Goal: Information Seeking & Learning: Learn about a topic

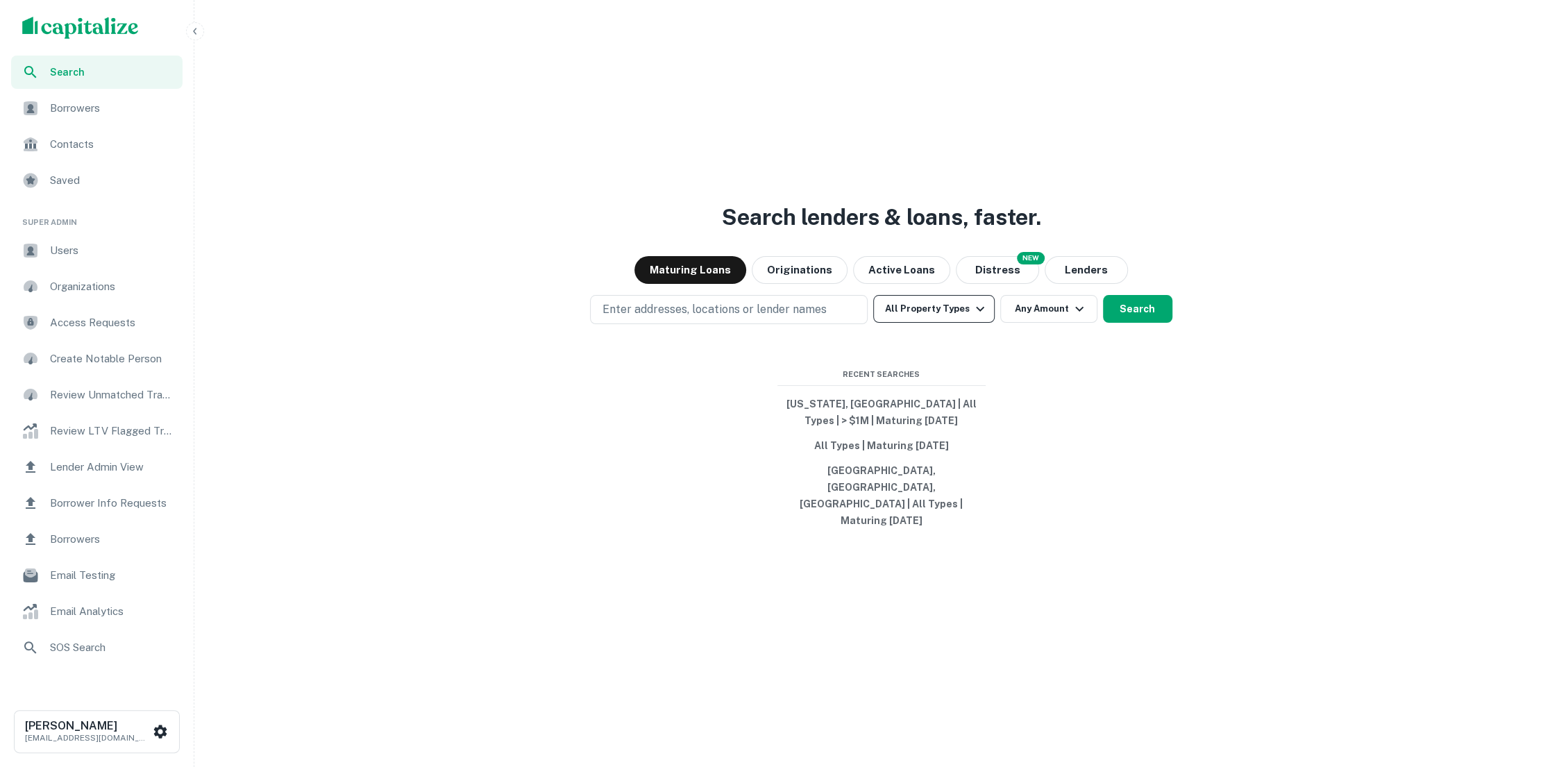
click at [989, 320] on button "All Property Types" at bounding box center [933, 308] width 120 height 28
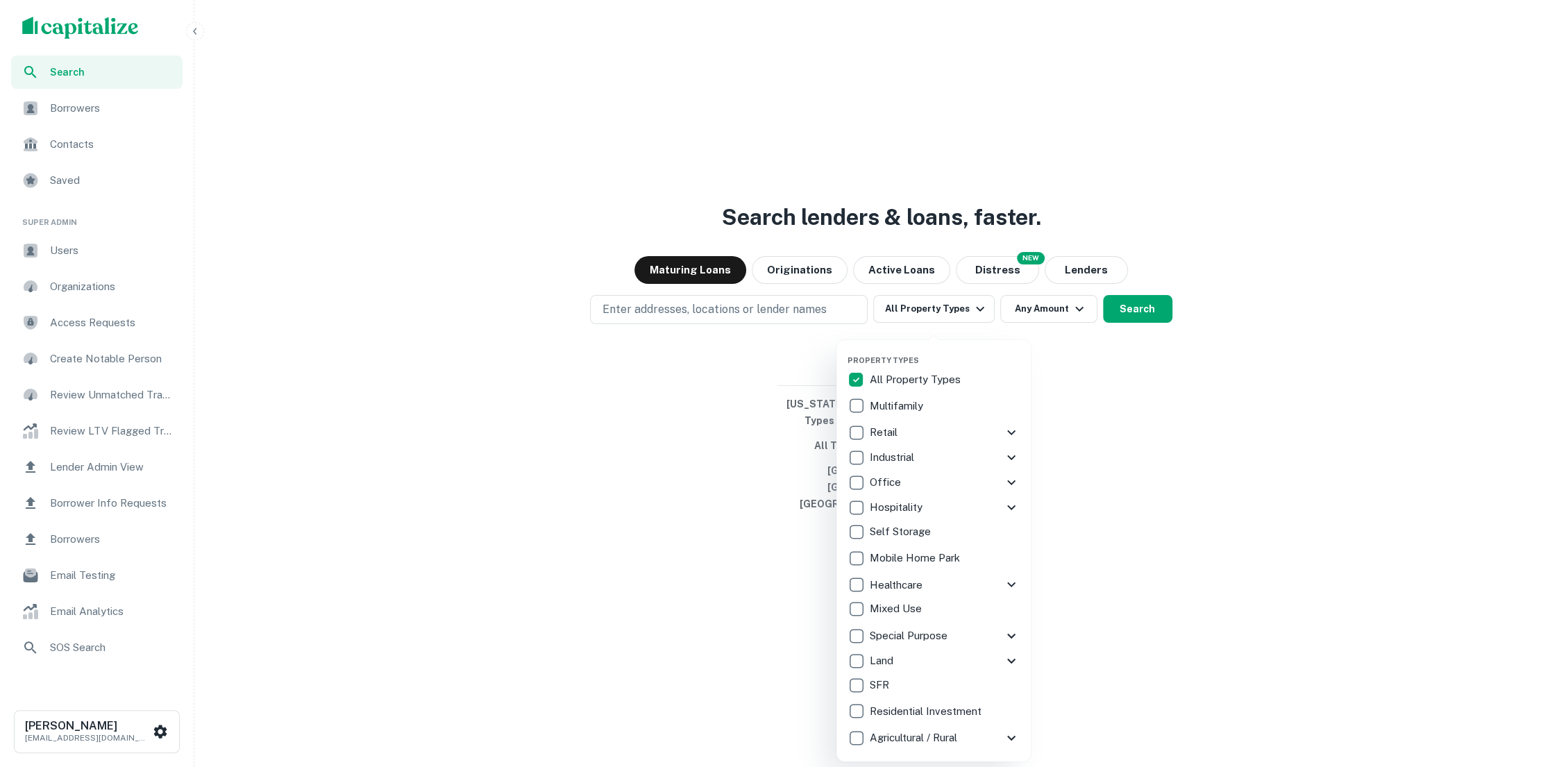
click at [1141, 584] on div at bounding box center [784, 383] width 1568 height 767
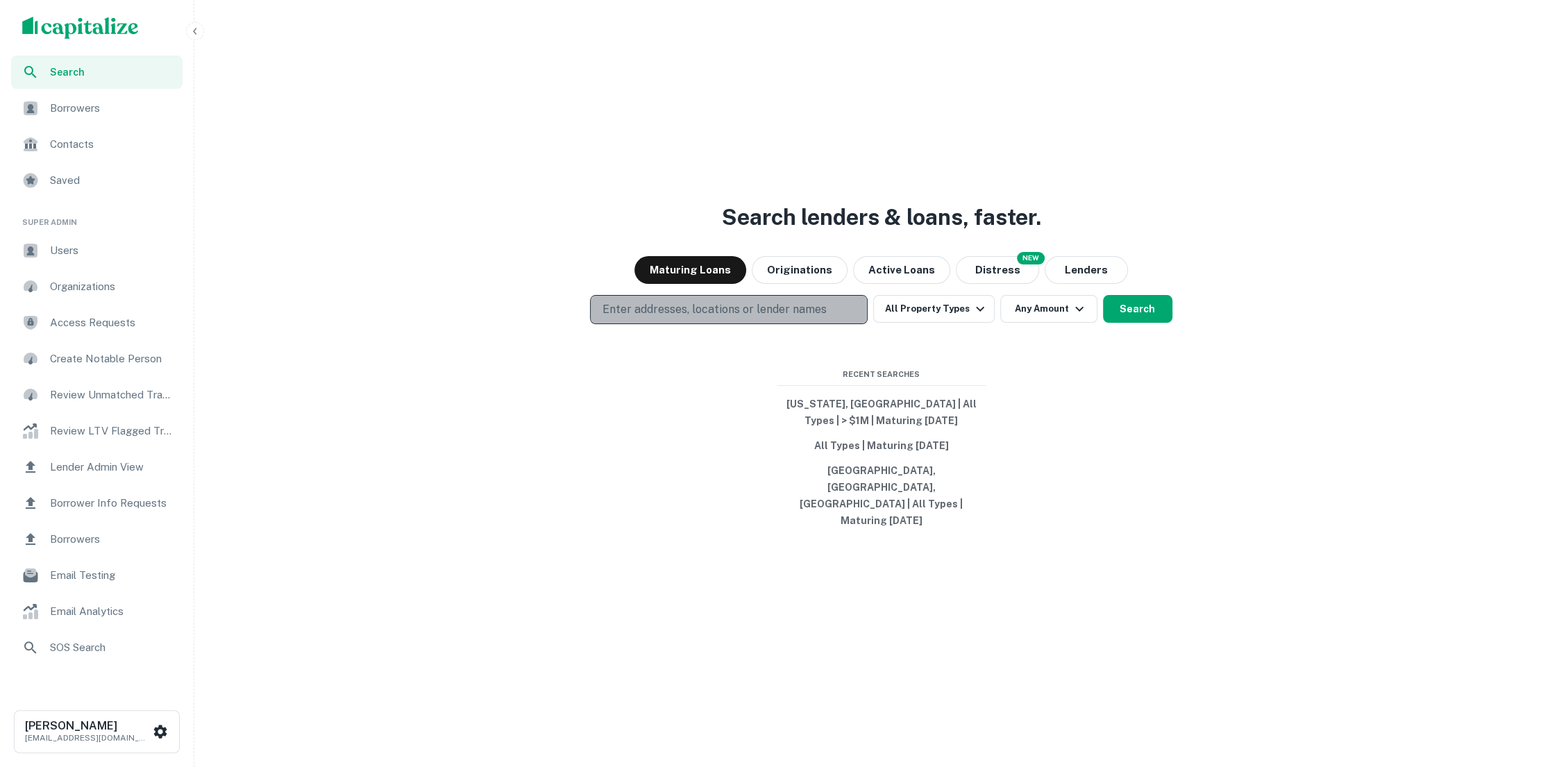
click at [718, 318] on p "Enter addresses, locations or lender names" at bounding box center [714, 309] width 224 height 17
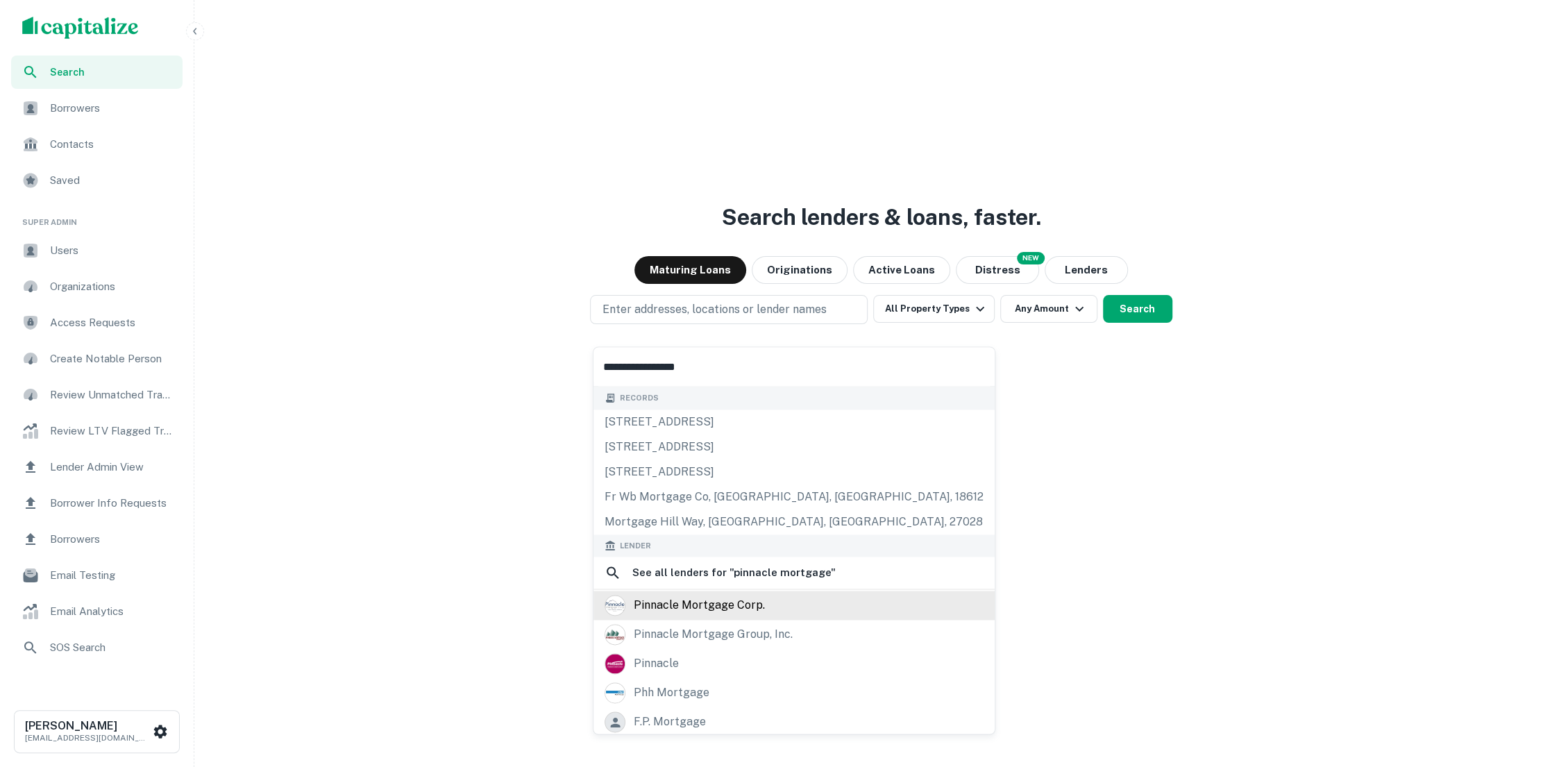
type input "**********"
click at [767, 610] on div "pinnacle mortgage corp." at bounding box center [793, 605] width 379 height 21
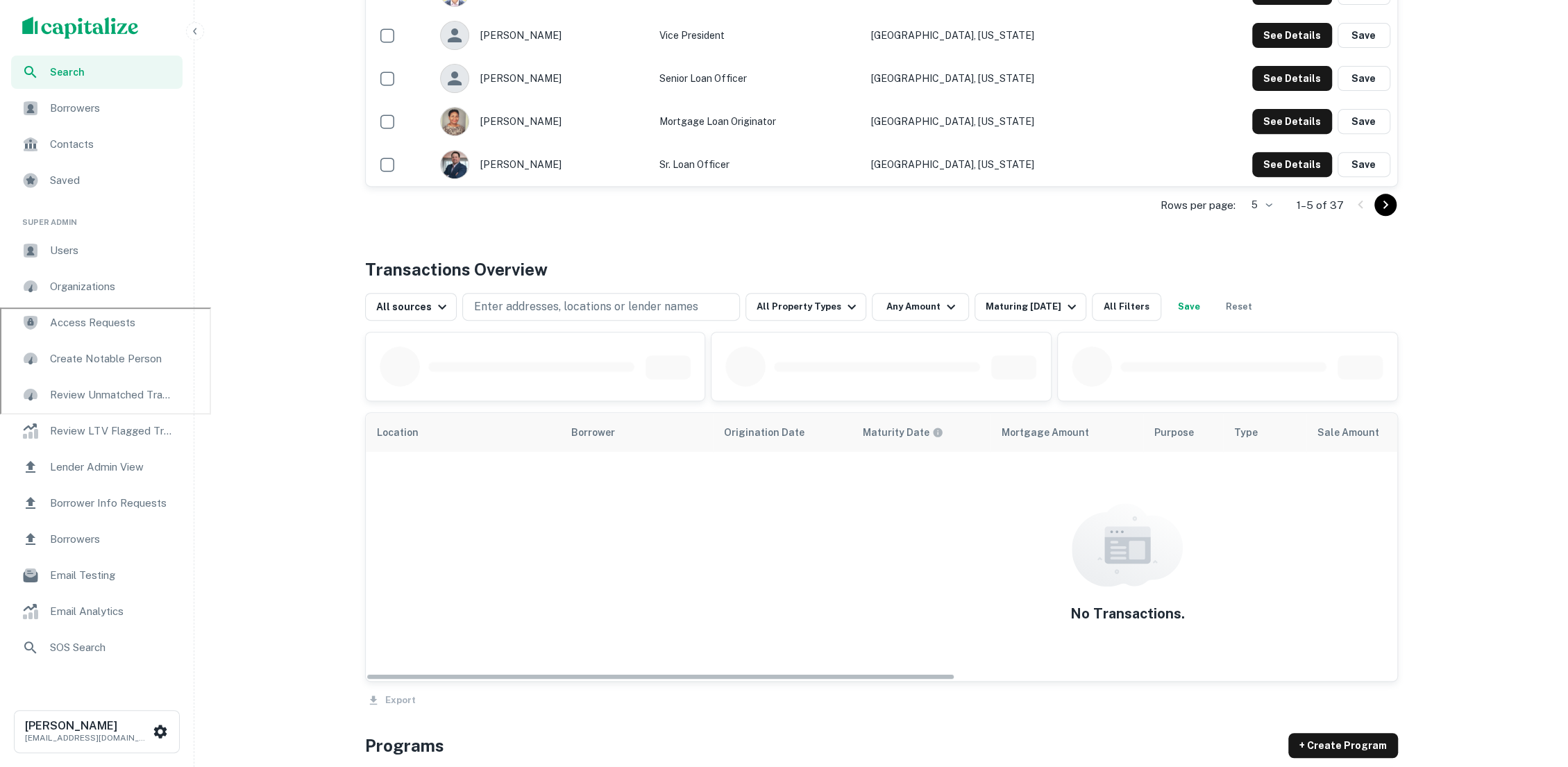
scroll to position [487, 0]
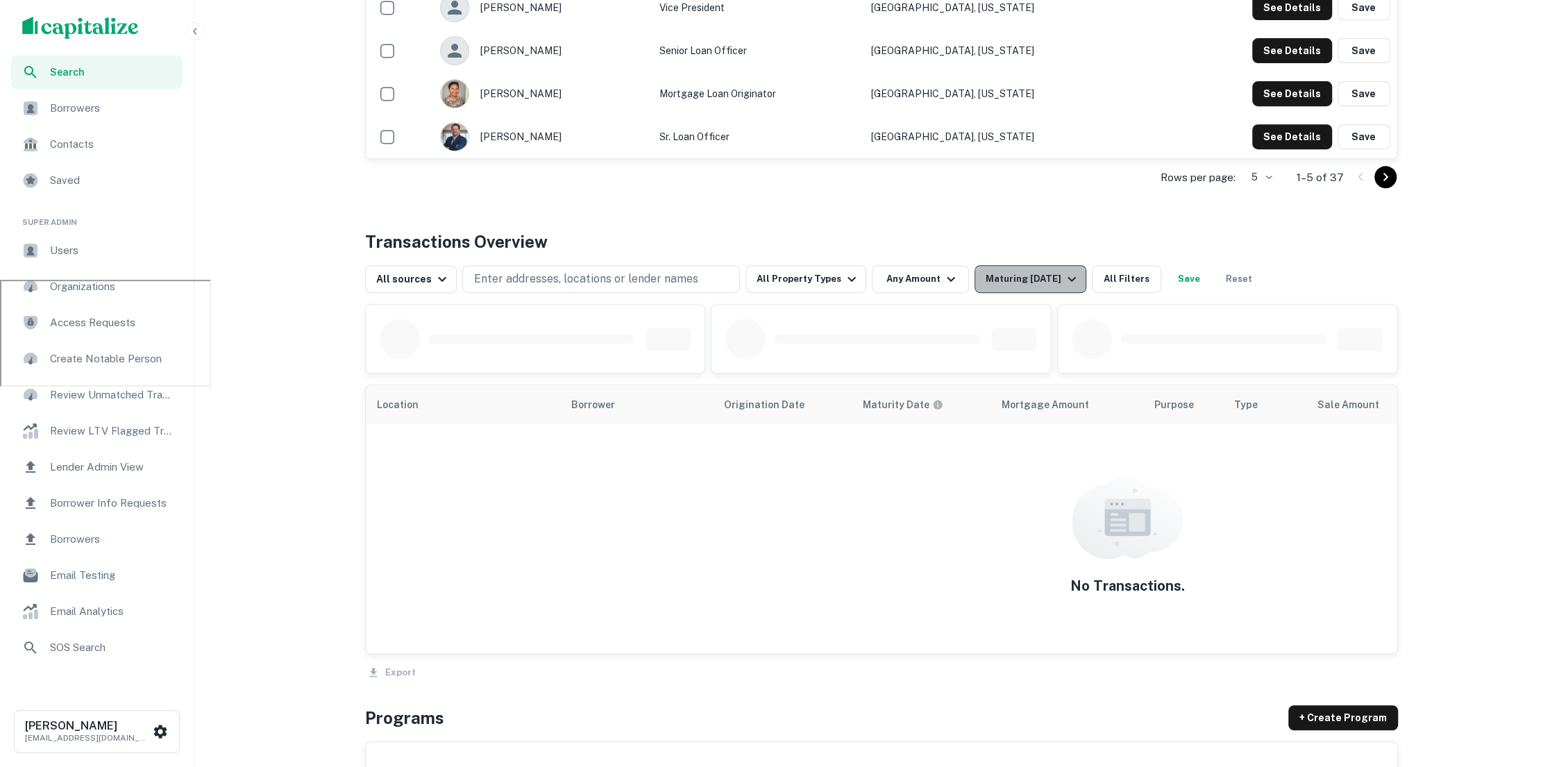
click at [1036, 275] on div "Maturing [DATE]" at bounding box center [1032, 279] width 94 height 17
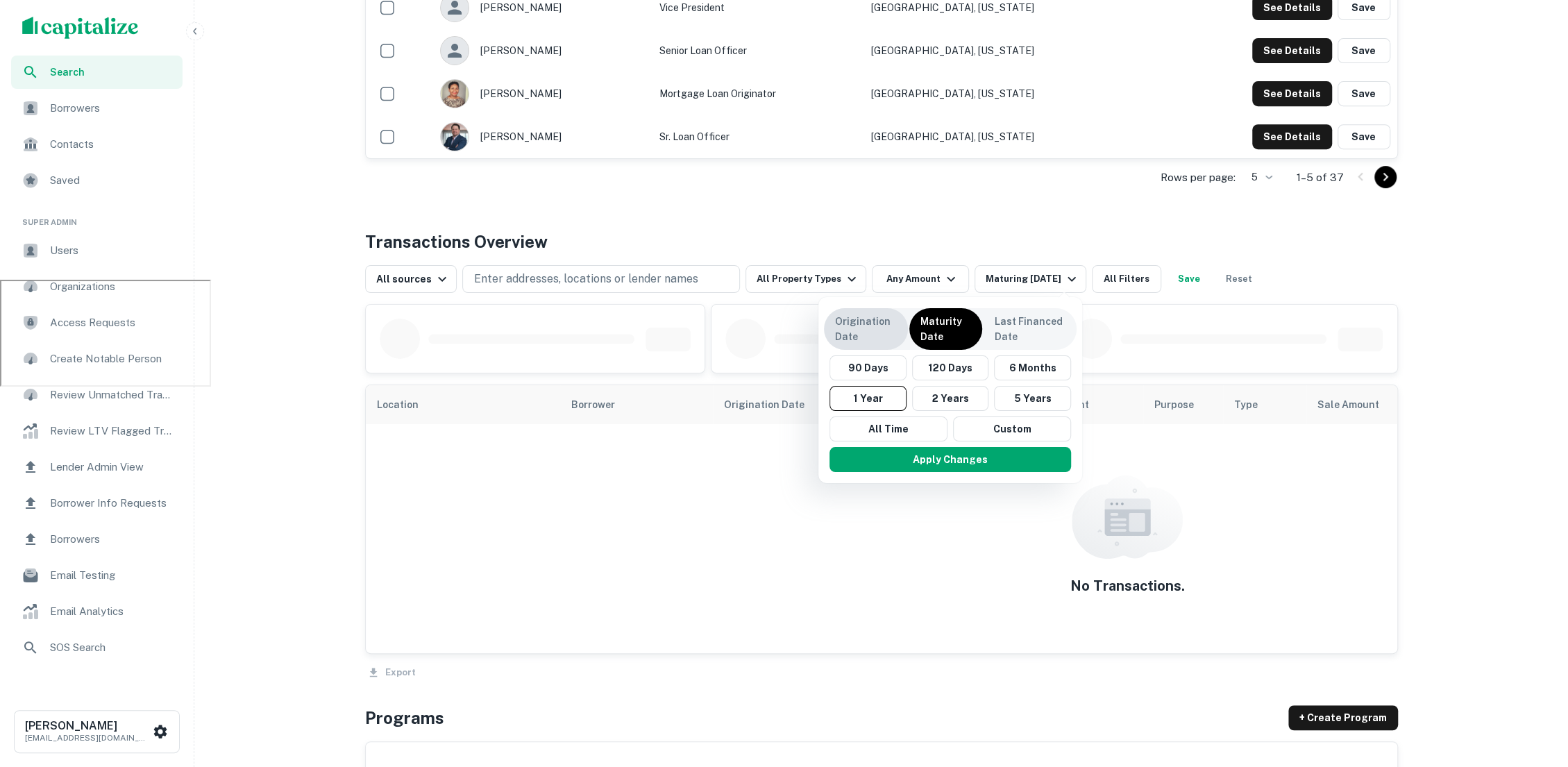
click at [859, 316] on p "Origination Date" at bounding box center [865, 329] width 62 height 31
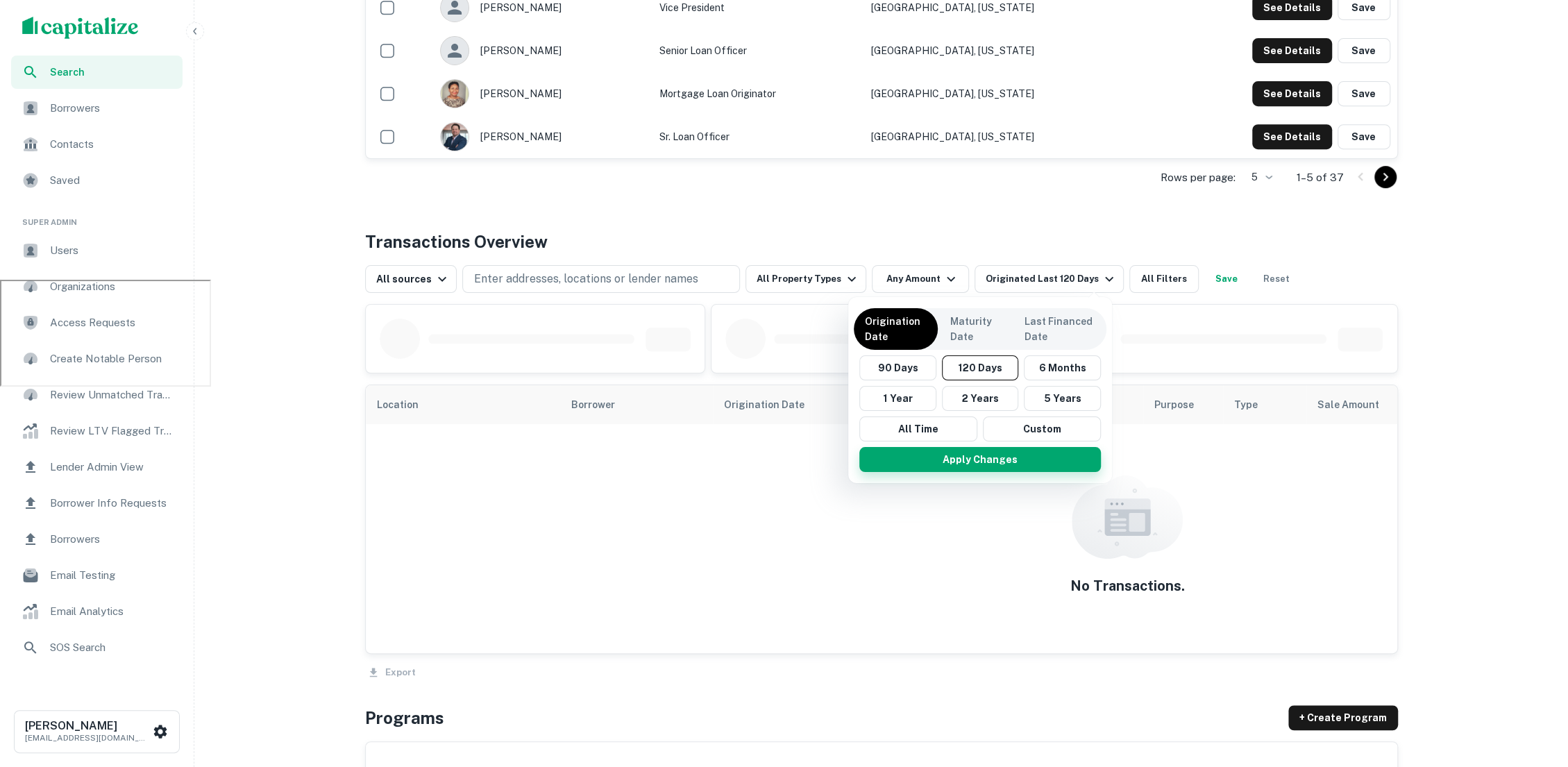
click at [953, 458] on button "Apply Changes" at bounding box center [980, 459] width 242 height 25
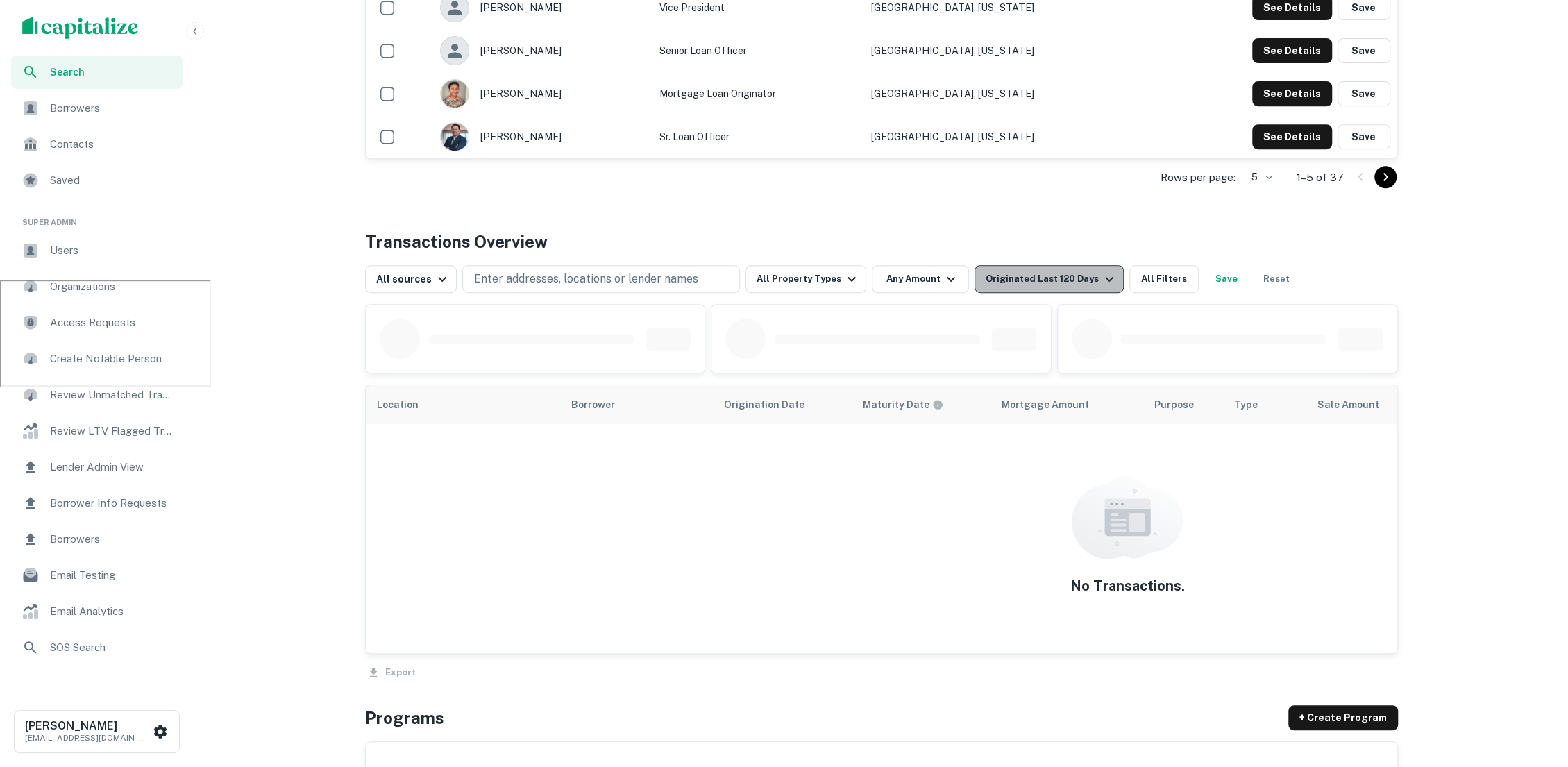
click at [1057, 274] on div "Originated Last 120 Days" at bounding box center [1052, 279] width 132 height 17
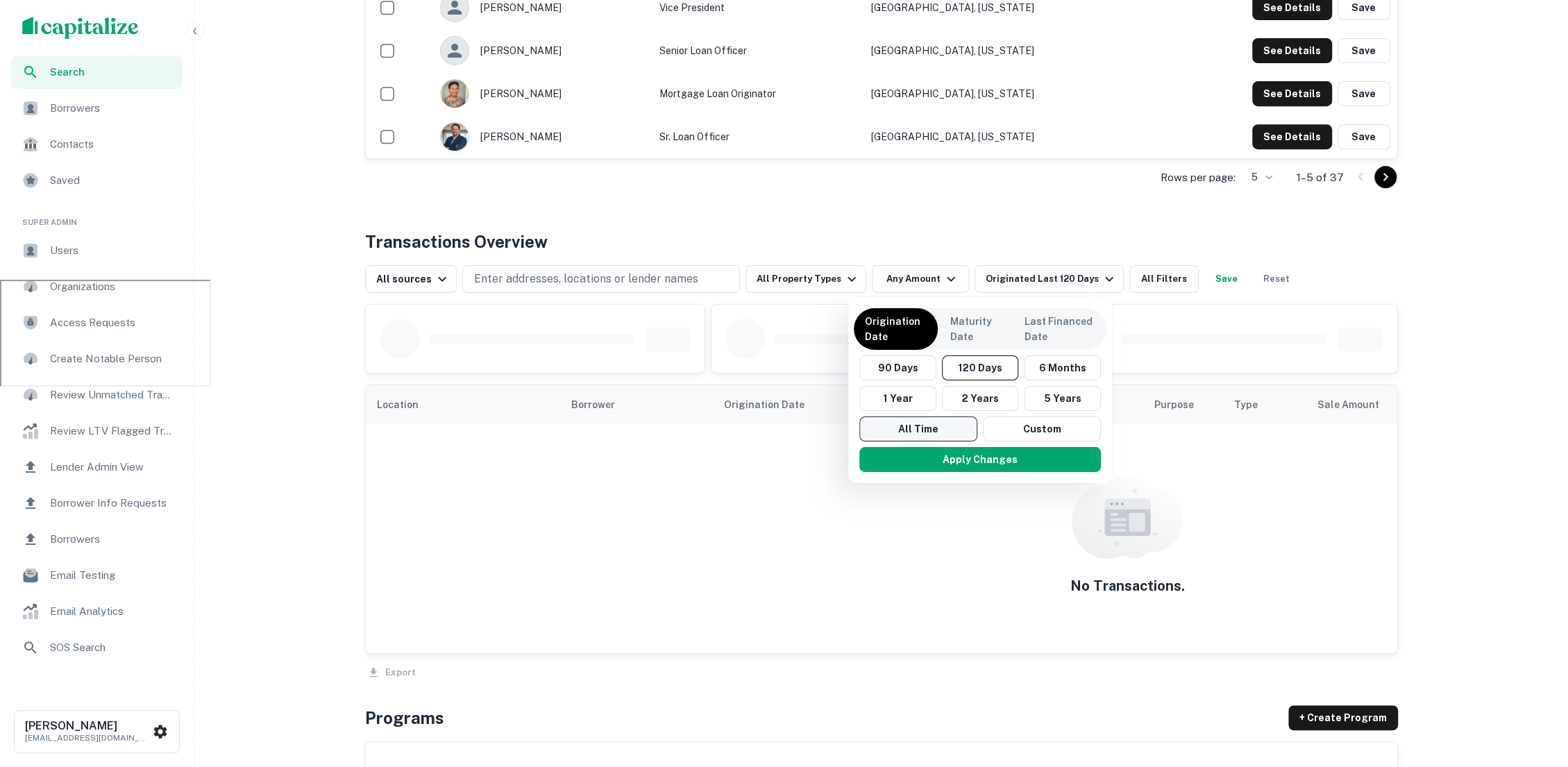
click at [910, 420] on button "All Time" at bounding box center [918, 428] width 118 height 25
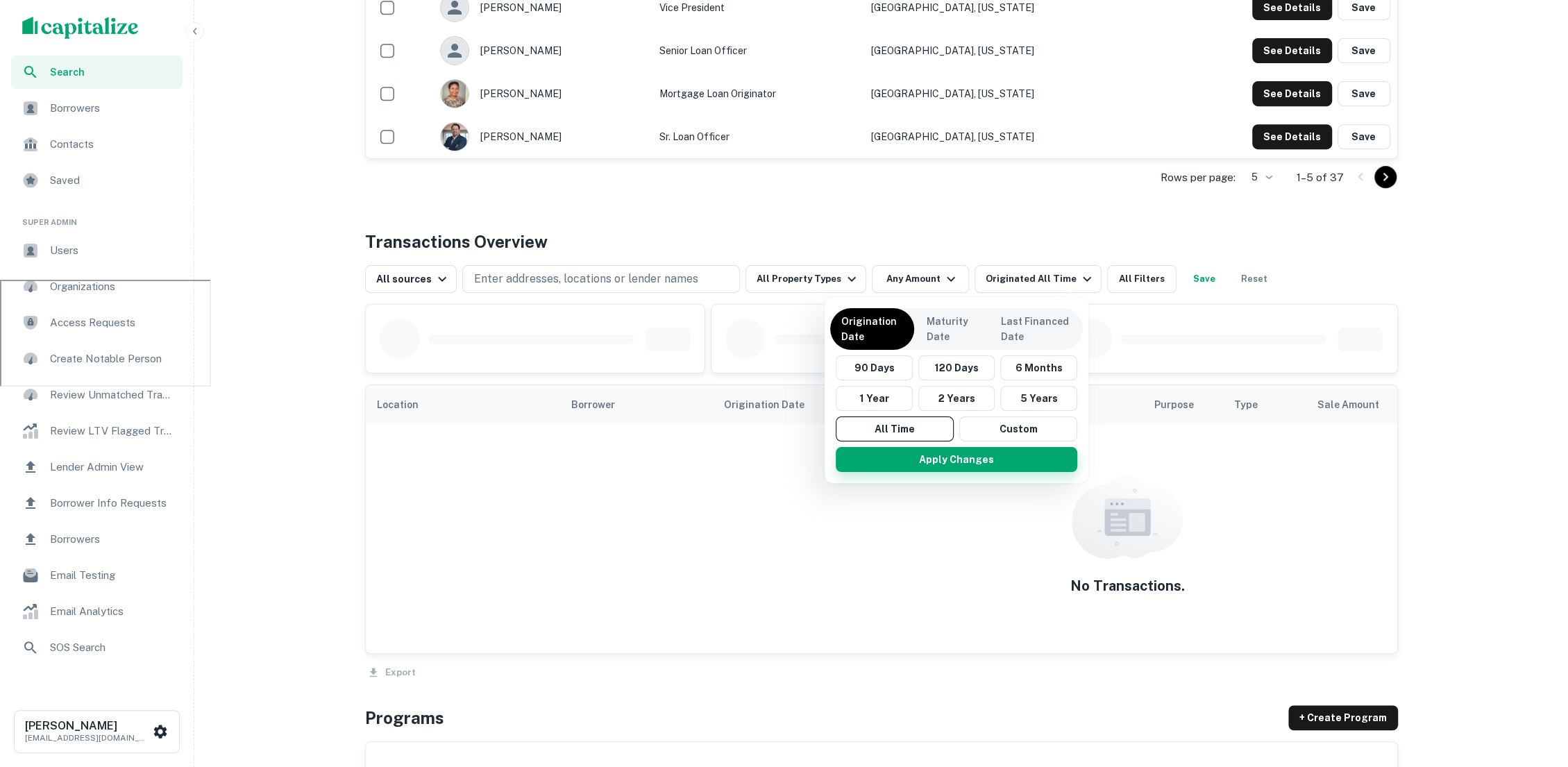
click at [916, 450] on button "Apply Changes" at bounding box center [956, 459] width 242 height 25
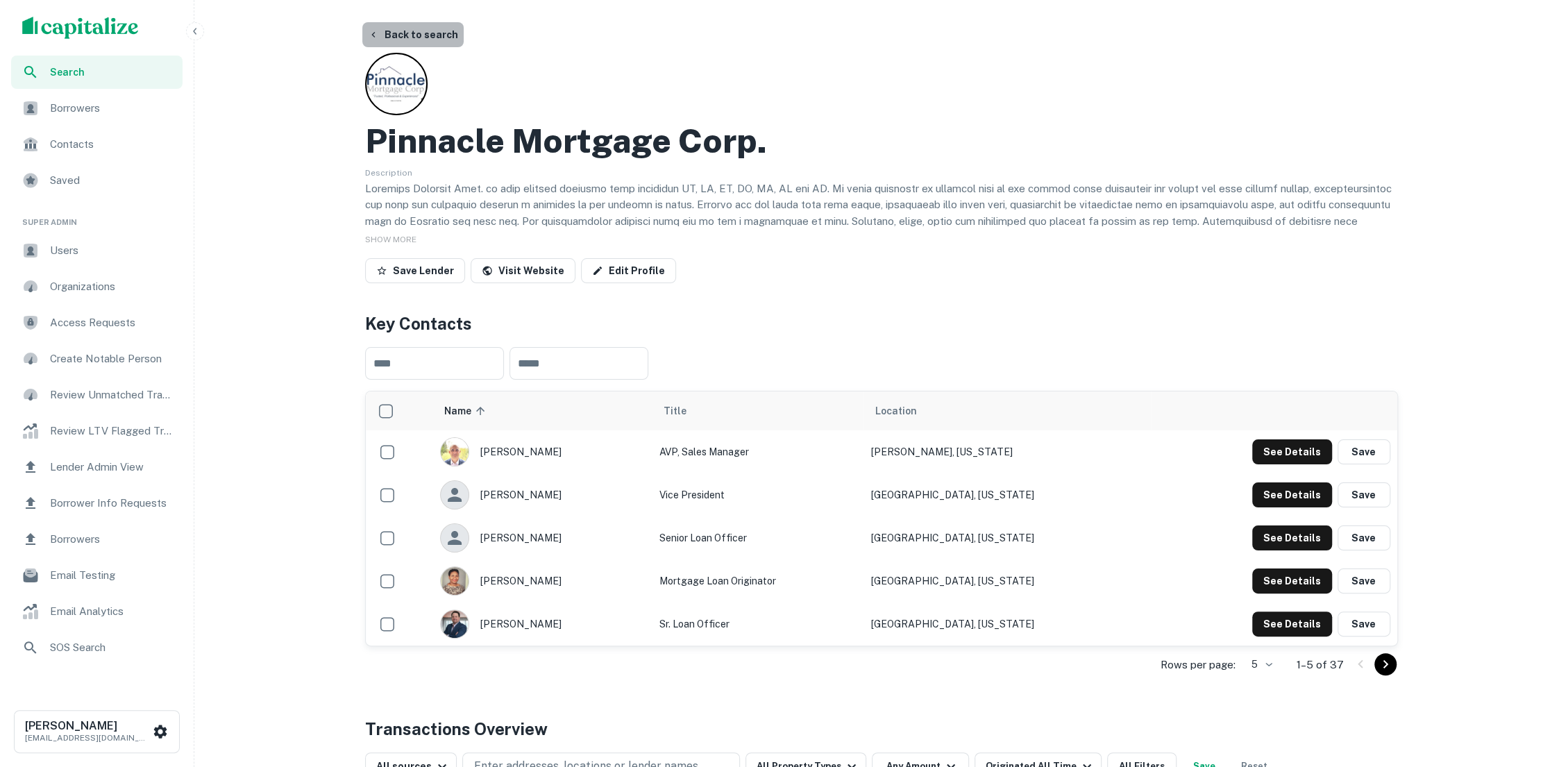
click at [424, 36] on button "Back to search" at bounding box center [413, 34] width 102 height 25
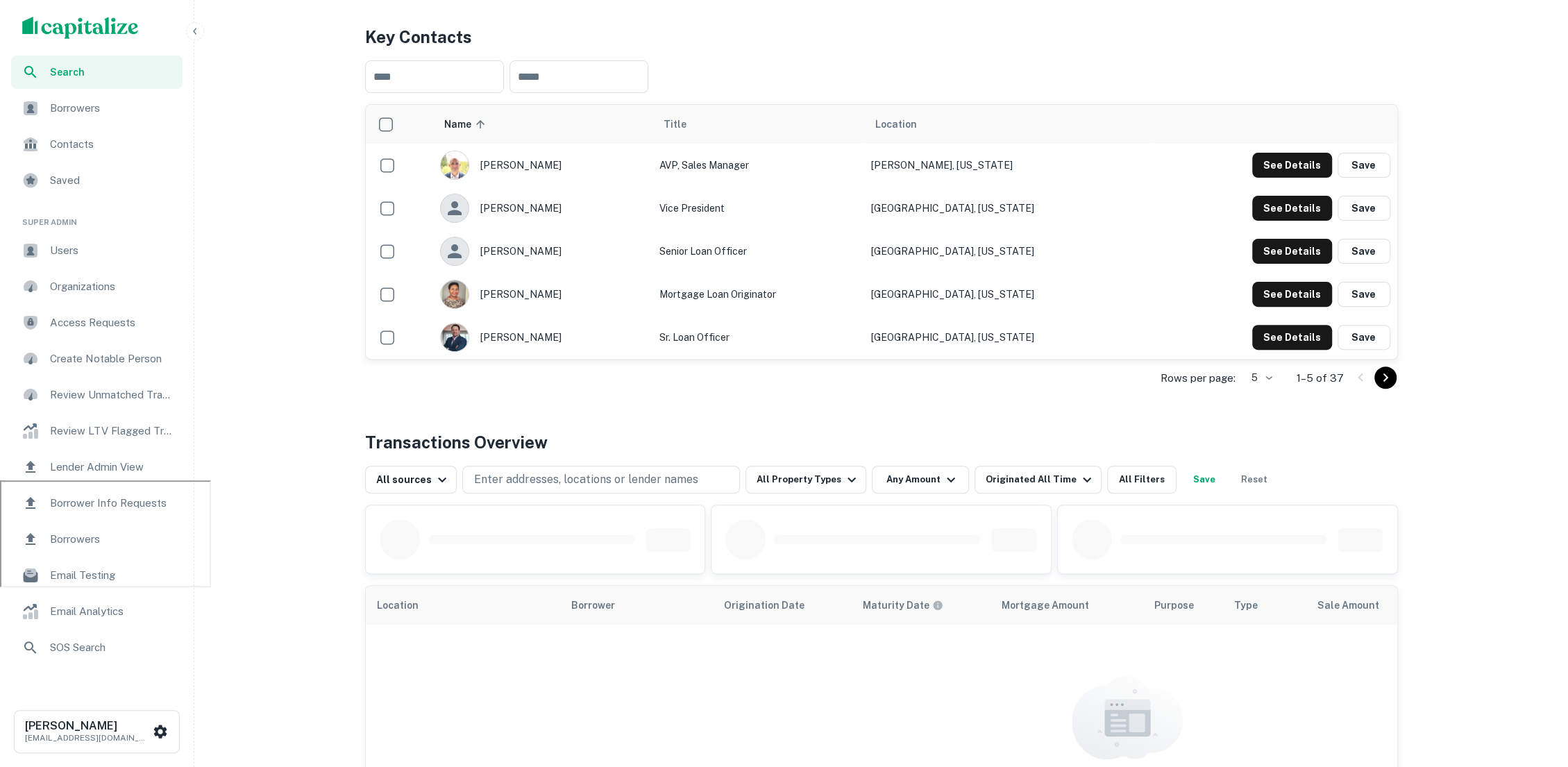
scroll to position [142, 0]
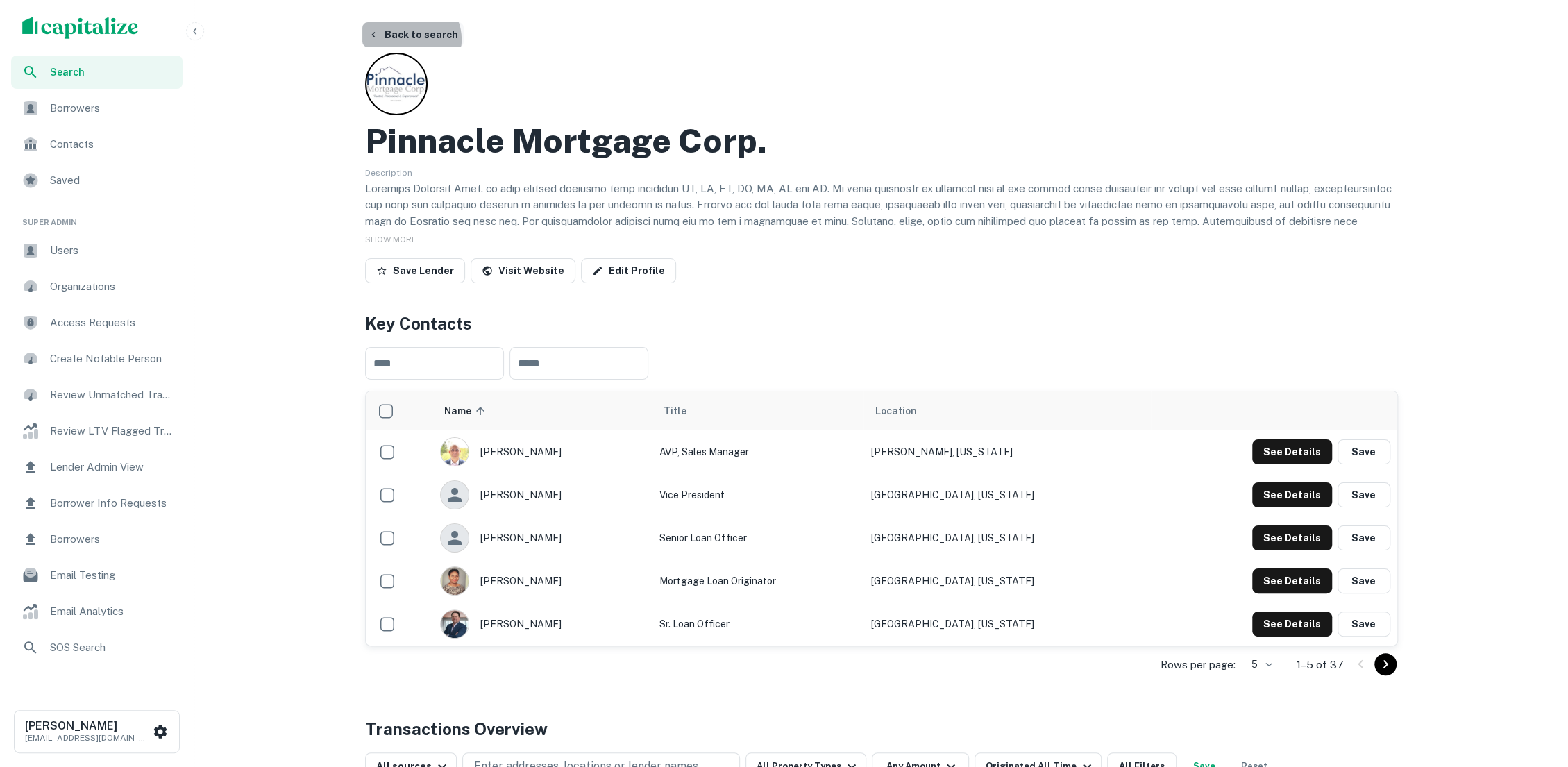
click at [409, 40] on button "Back to search" at bounding box center [413, 34] width 102 height 25
click at [420, 26] on button "Back to search" at bounding box center [413, 34] width 102 height 25
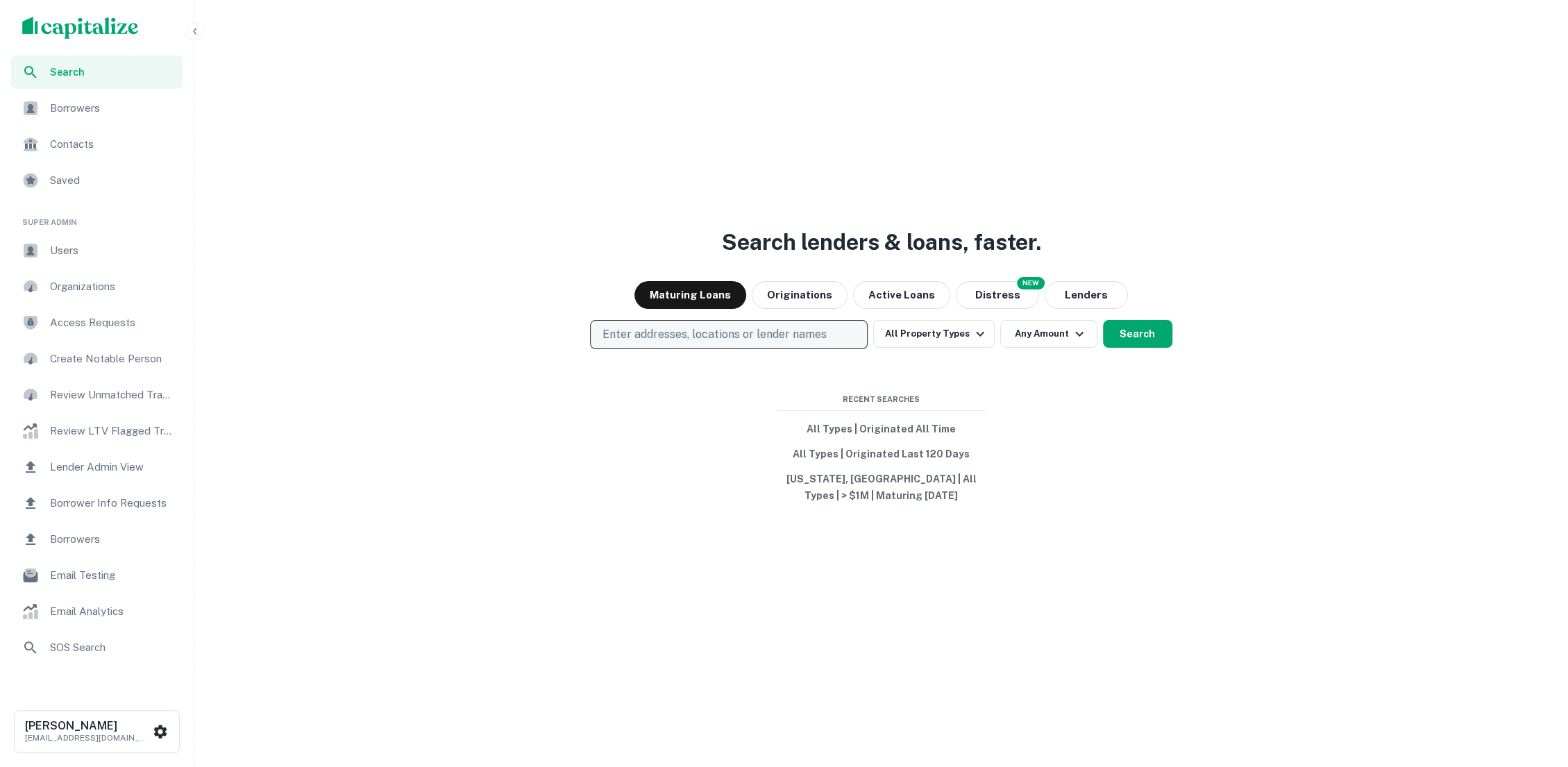
click at [686, 329] on p "Enter addresses, locations or lender names" at bounding box center [714, 335] width 224 height 17
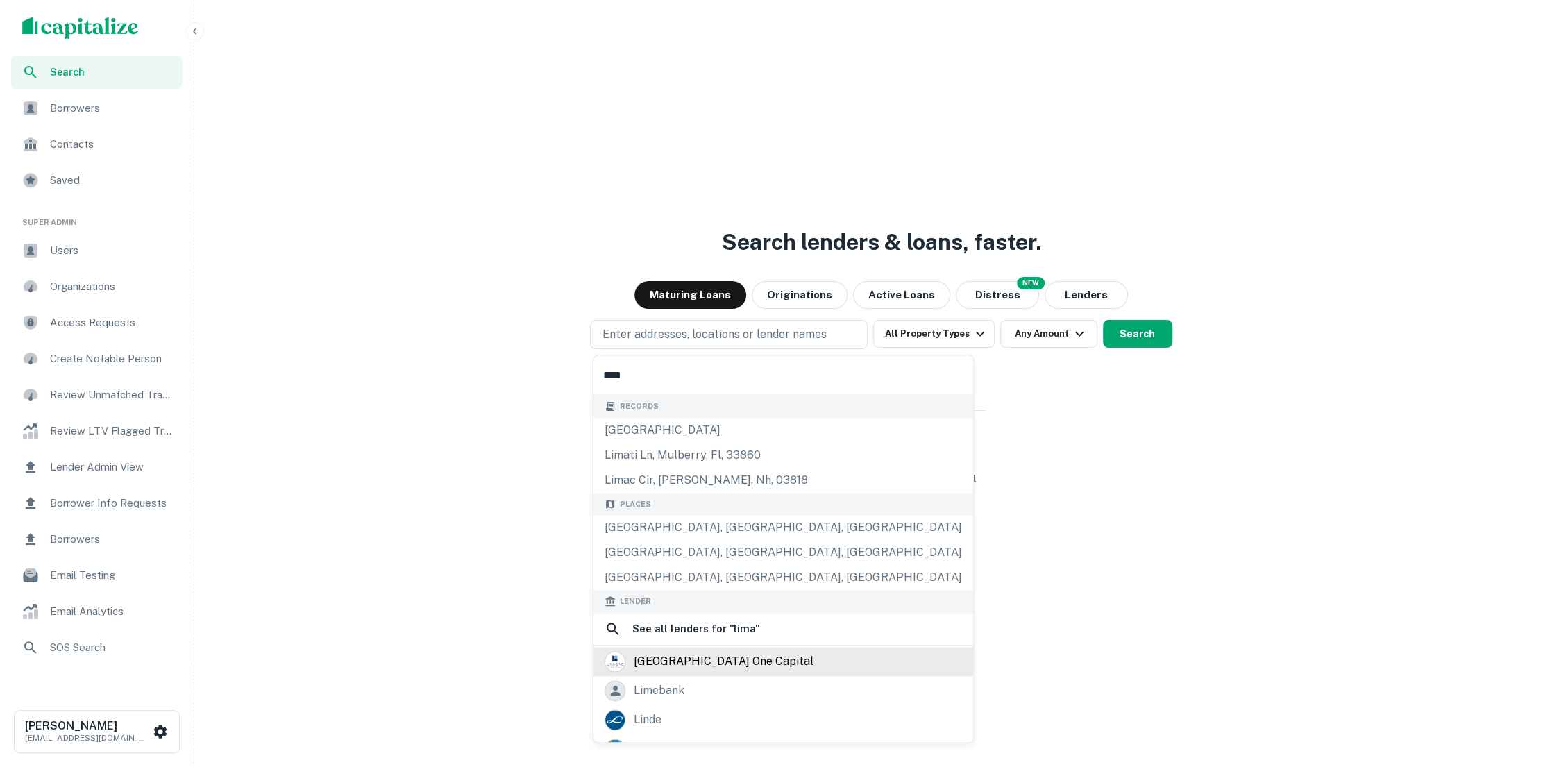
type input "****"
click at [716, 651] on div "[GEOGRAPHIC_DATA] one capital" at bounding box center [724, 661] width 180 height 21
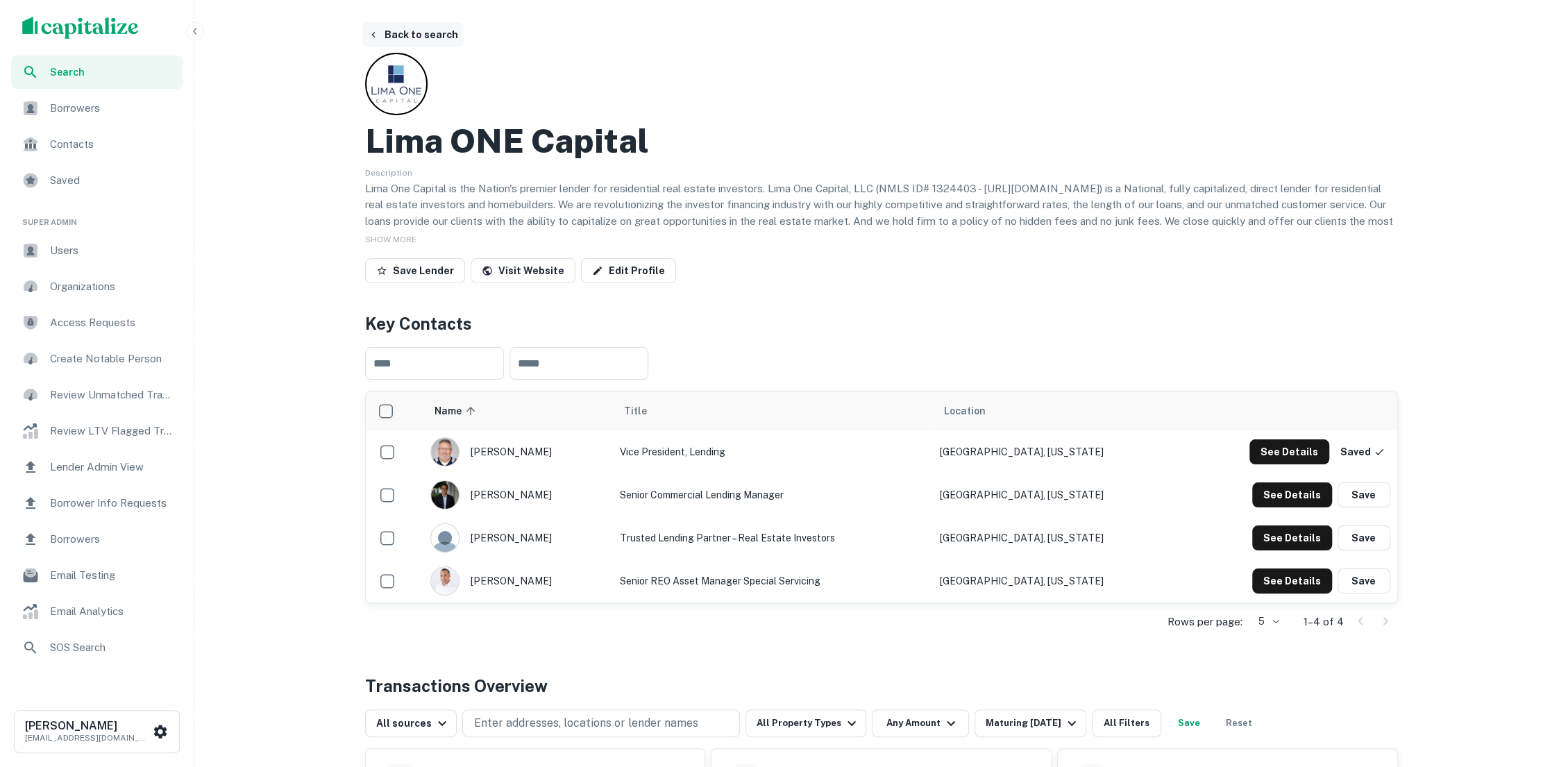
click at [436, 37] on button "Back to search" at bounding box center [413, 34] width 102 height 25
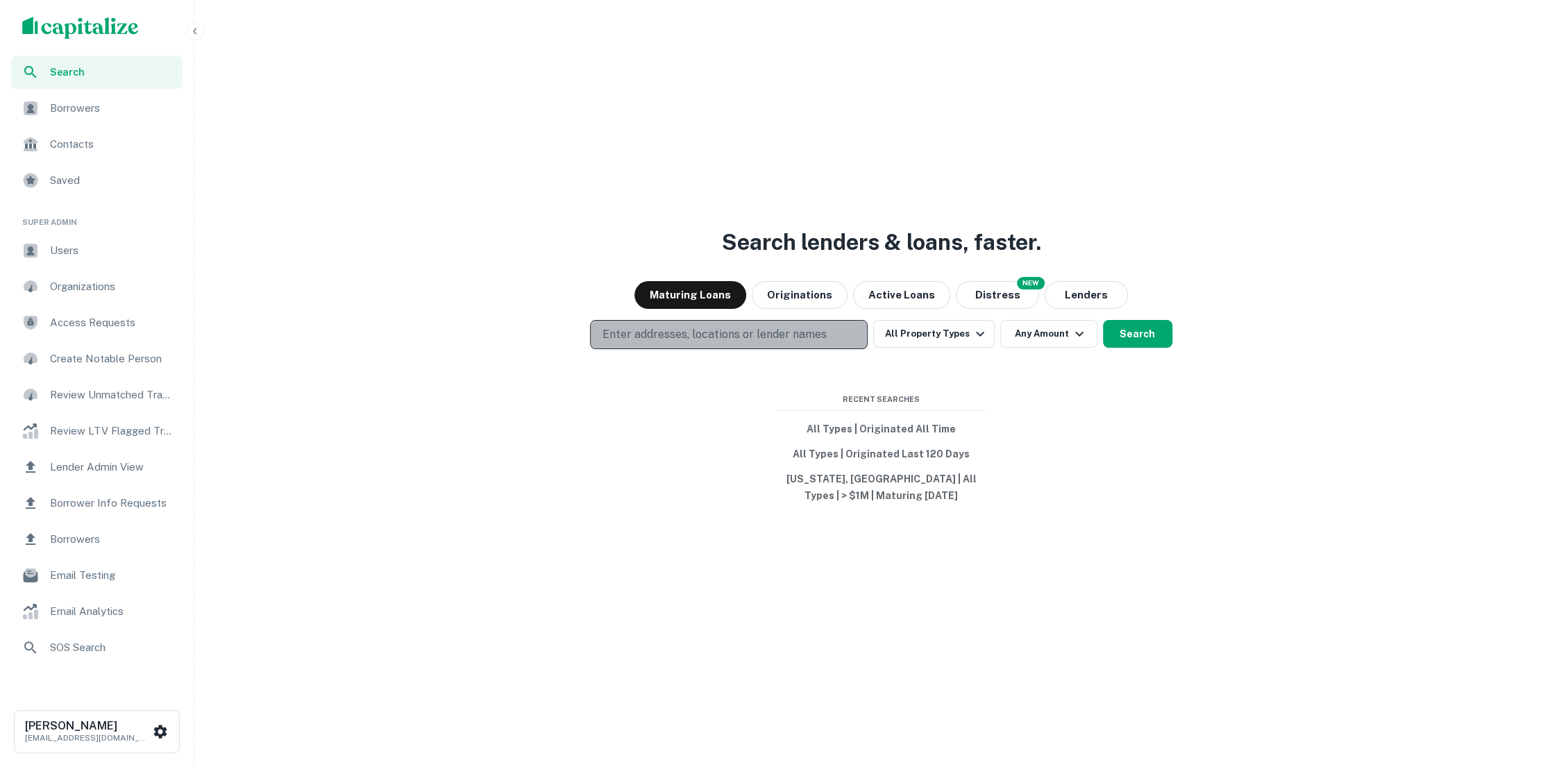
click at [731, 329] on p "Enter addresses, locations or lender names" at bounding box center [714, 335] width 224 height 17
